Goal: Transaction & Acquisition: Purchase product/service

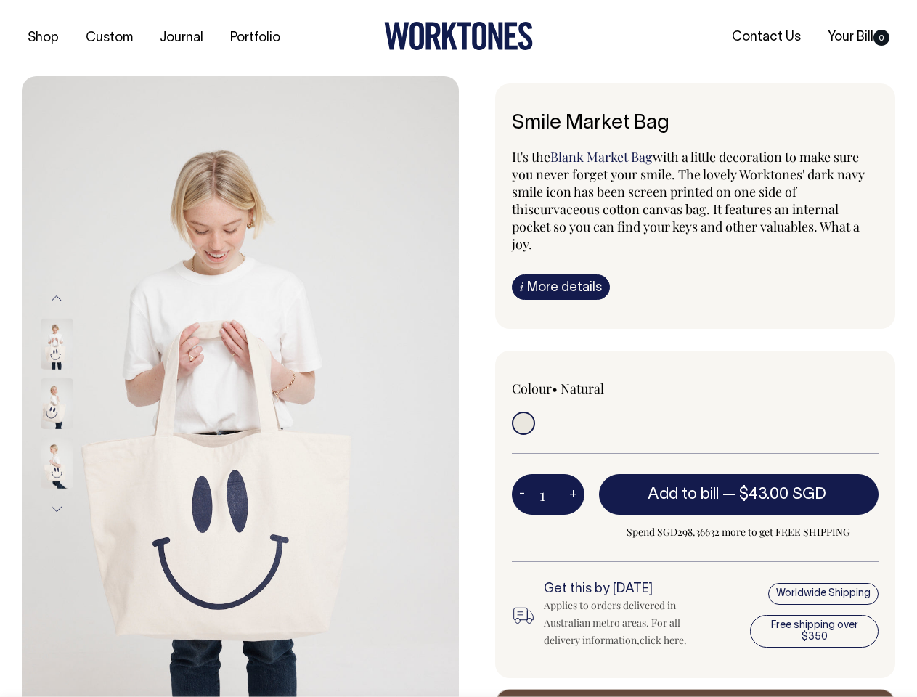
click at [240, 386] on img at bounding box center [240, 403] width 437 height 655
click at [76, 403] on div at bounding box center [76, 404] width 73 height 60
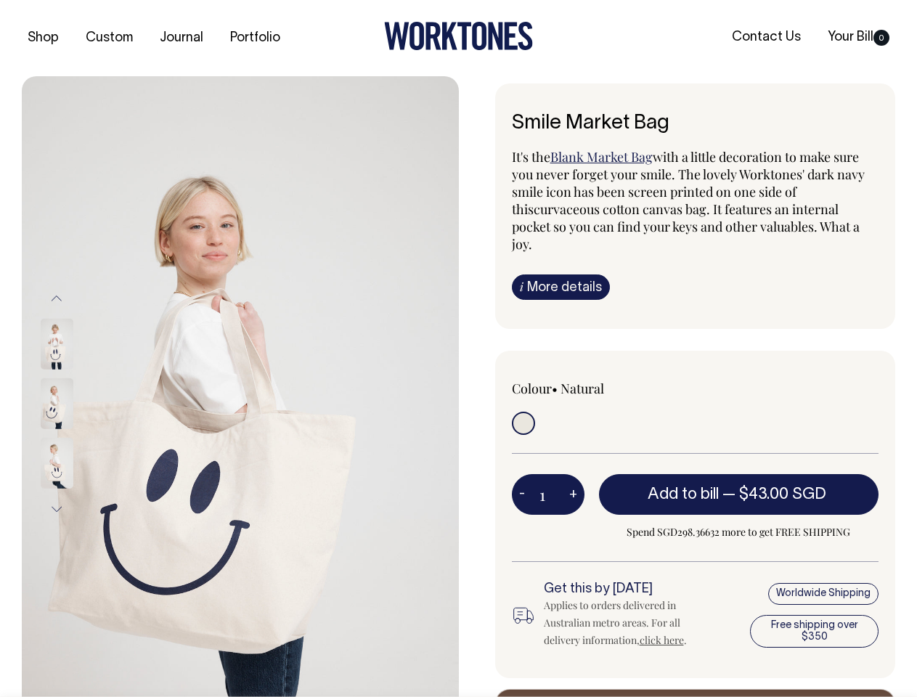
click at [57, 298] on button "Previous" at bounding box center [57, 298] width 22 height 33
click at [76, 434] on div at bounding box center [76, 464] width 73 height 60
click at [57, 509] on button "Next" at bounding box center [57, 509] width 22 height 33
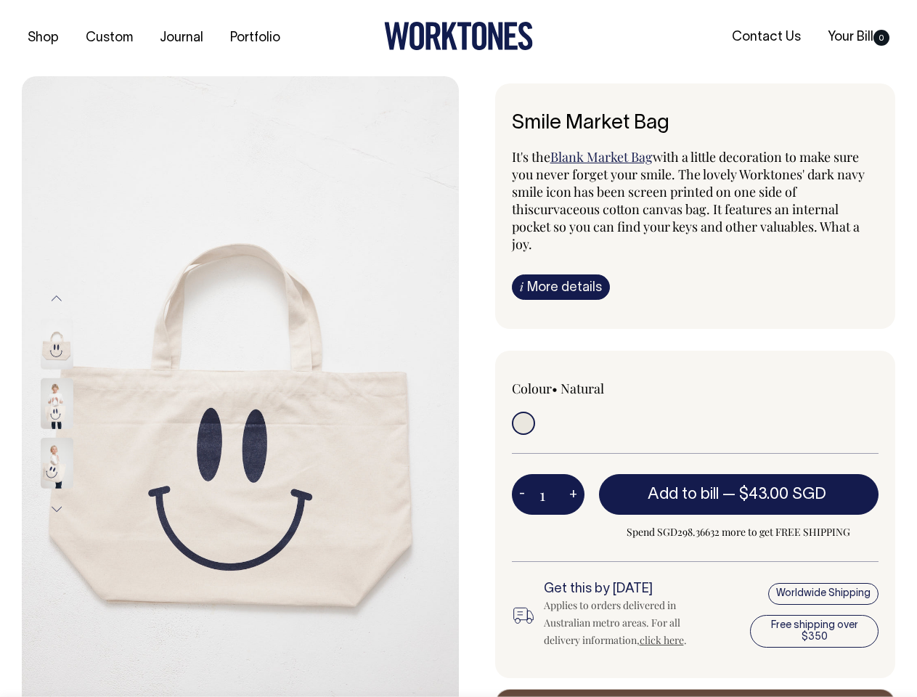
click at [522, 480] on button "-" at bounding box center [522, 494] width 20 height 29
click at [573, 480] on button "+" at bounding box center [573, 494] width 23 height 29
type input "2"
click at [739, 487] on span "— $43.00 SGD" at bounding box center [776, 494] width 107 height 15
